Goal: Transaction & Acquisition: Purchase product/service

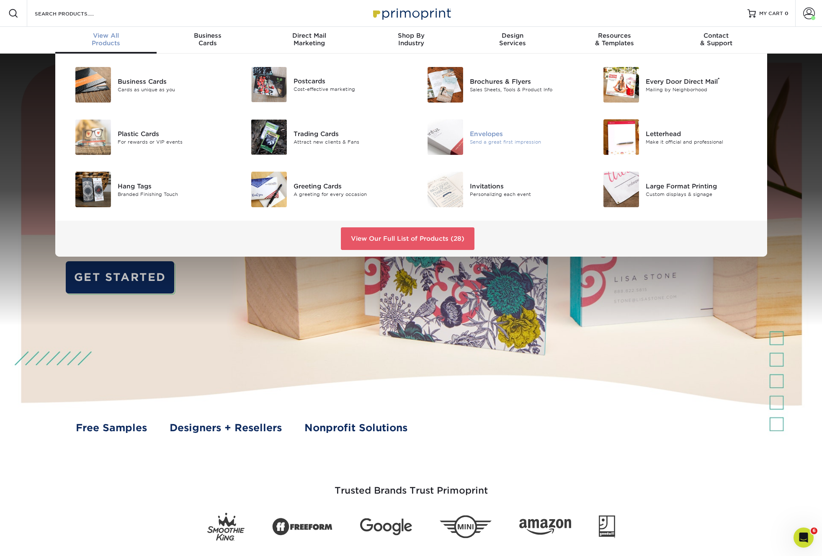
click at [496, 134] on div "Envelopes" at bounding box center [525, 133] width 111 height 9
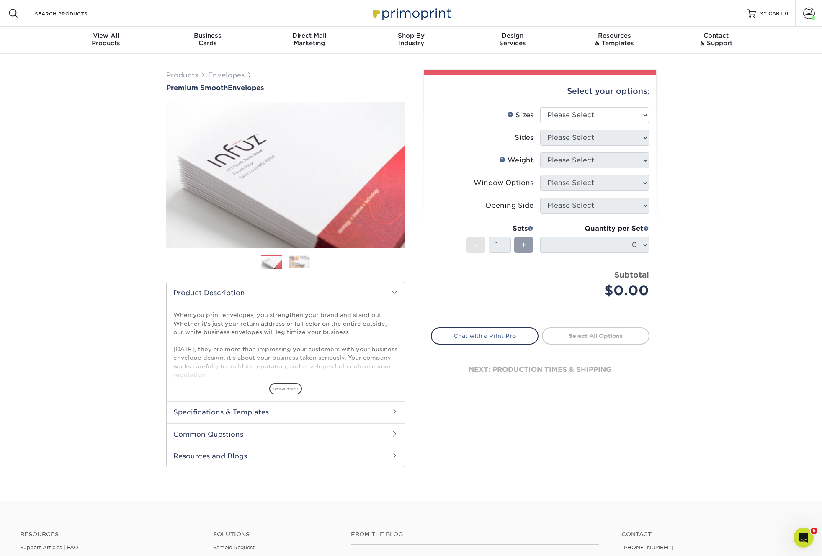
click at [261, 409] on h2 "Specifications & Templates" at bounding box center [286, 412] width 238 height 22
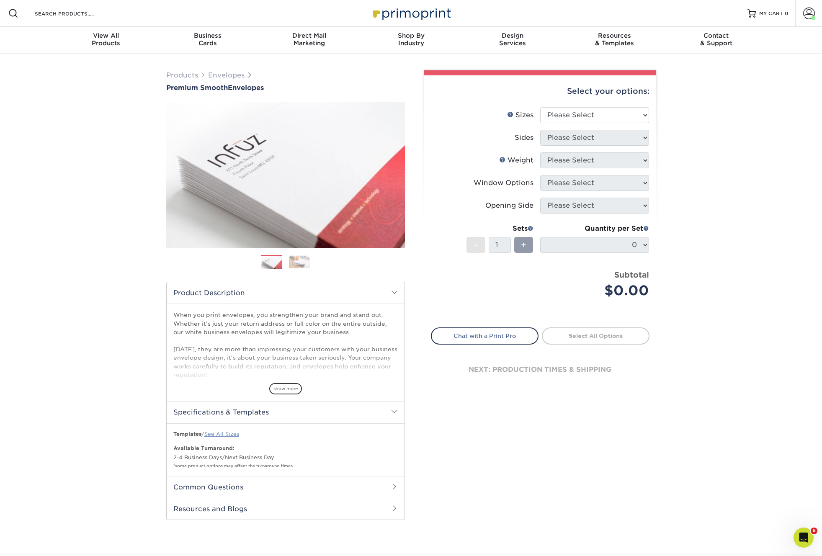
click at [225, 434] on link "See All Sizes" at bounding box center [221, 434] width 35 height 6
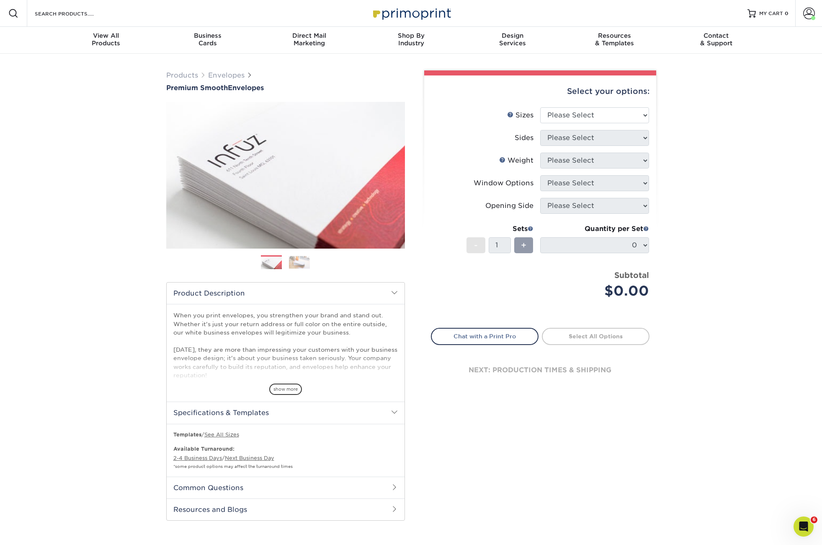
drag, startPoint x: 565, startPoint y: 275, endPoint x: 568, endPoint y: 59, distance: 215.8
click at [565, 273] on div "Subtotal $0.00" at bounding box center [598, 285] width 103 height 32
select select "4.12x9.50"
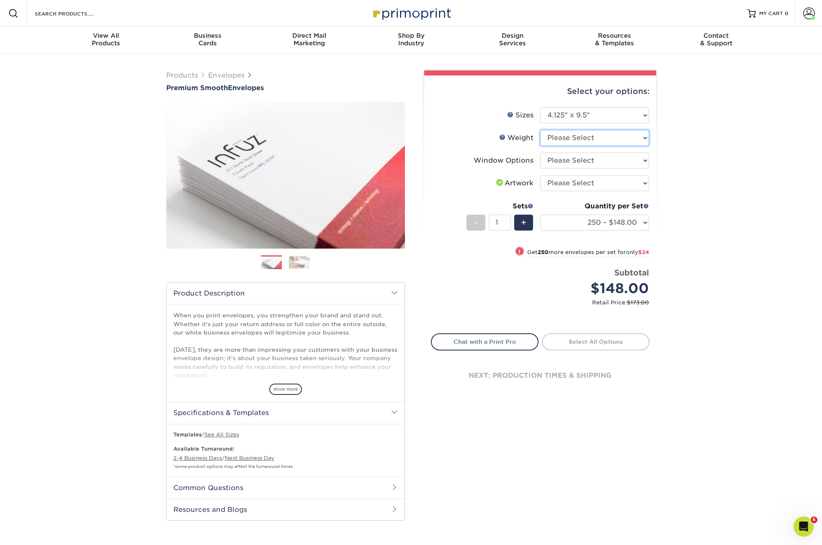
select select "70LB"
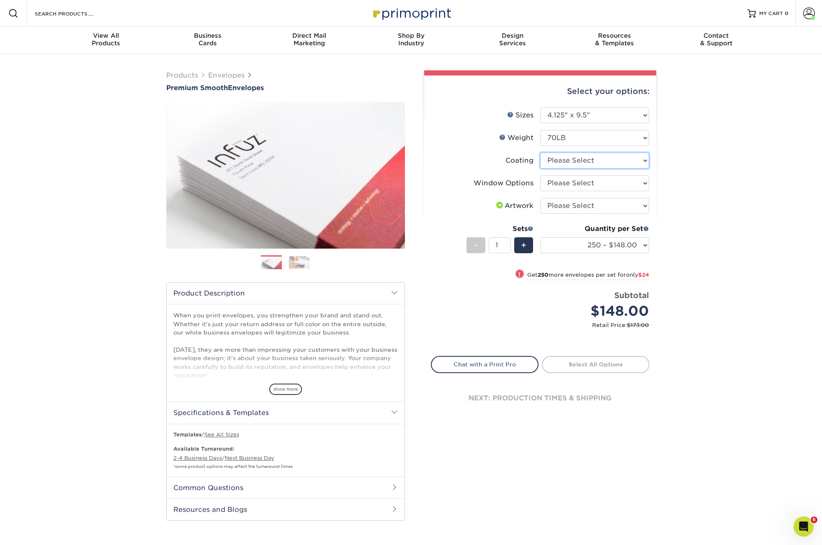
select select "3e7618de-abca-4bda-9f97-8b9129e913d8"
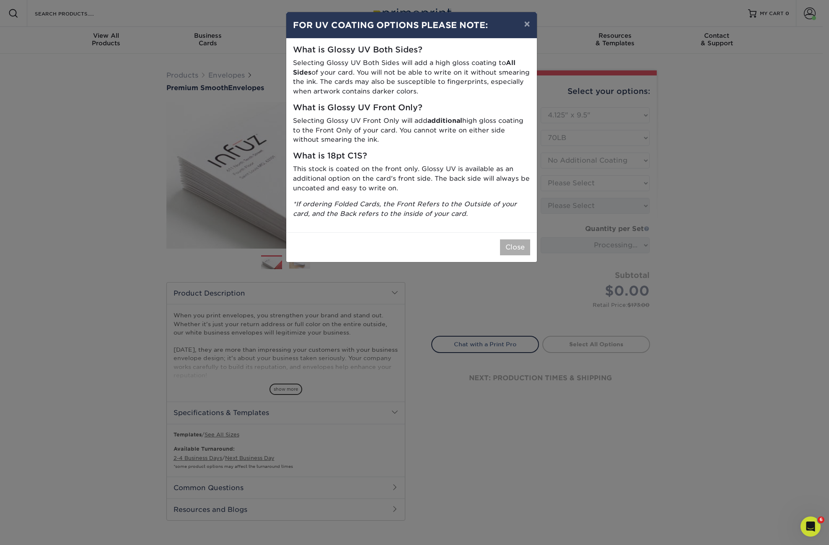
click at [517, 240] on button "Close" at bounding box center [515, 247] width 30 height 16
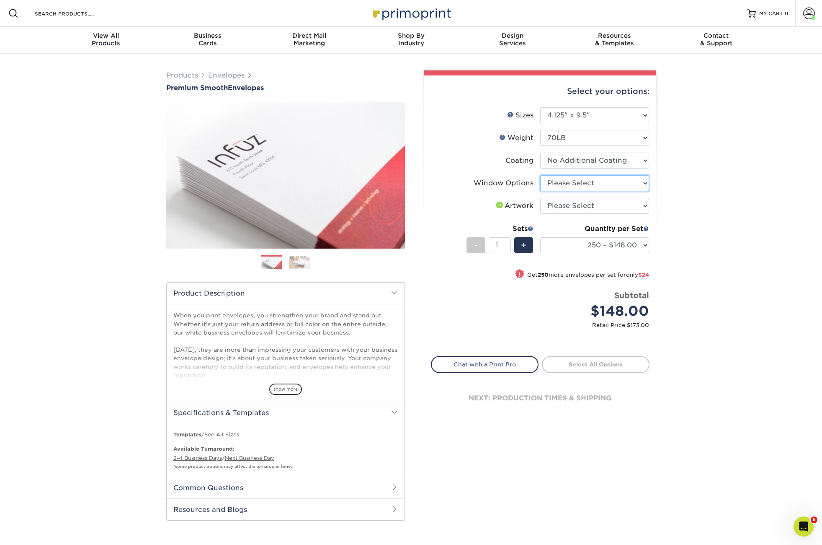
select select "1f9e9f9f-4237-4243-ba79-49052844f6e6"
select select "upload"
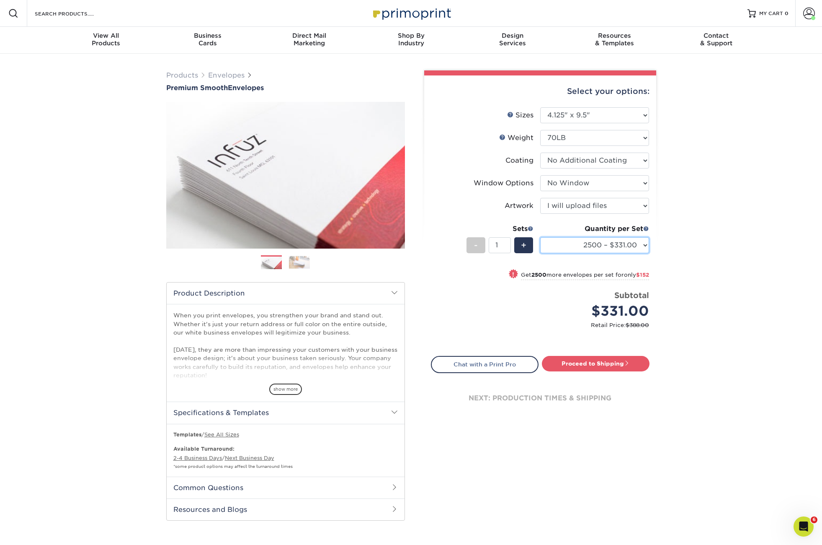
click at [586, 244] on select "250 – $148.00 500 – $172.00 1000 – $214.00 2500 – $331.00 5000 – $483.00 10000 …" at bounding box center [594, 245] width 109 height 16
select select "5000 – $483.00"
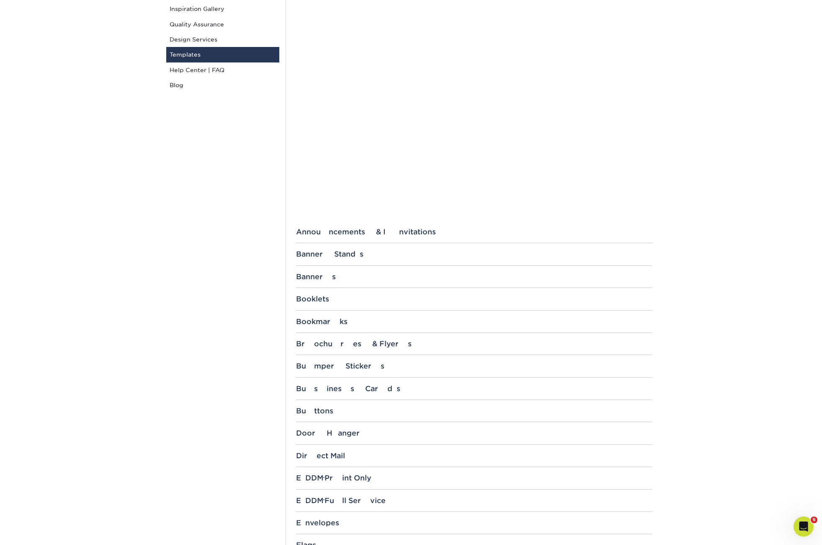
scroll to position [145, 0]
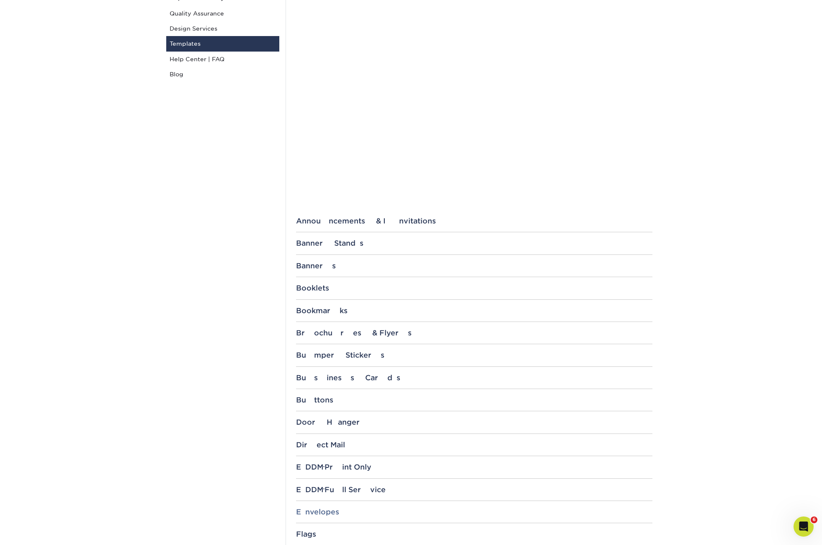
click at [324, 508] on div "Envelopes" at bounding box center [474, 511] width 357 height 8
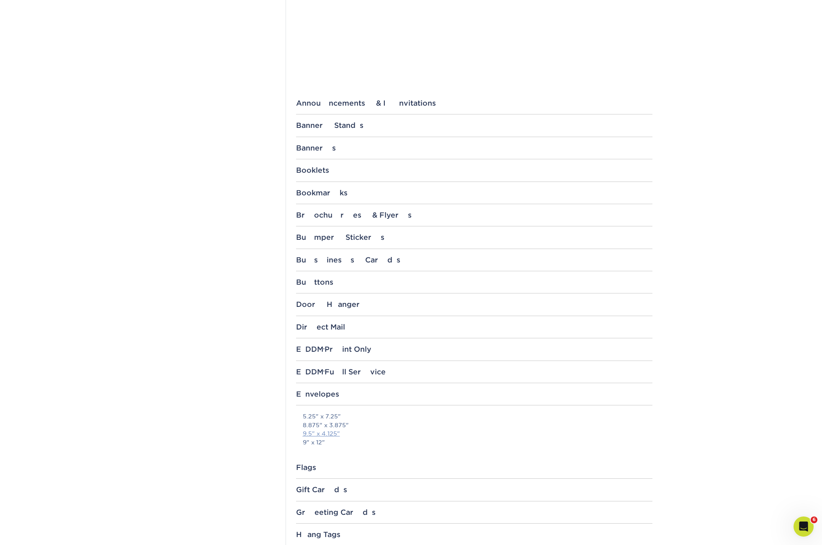
click at [329, 430] on link "9.5" x 4.125"" at bounding box center [321, 433] width 37 height 7
